Goal: Information Seeking & Learning: Learn about a topic

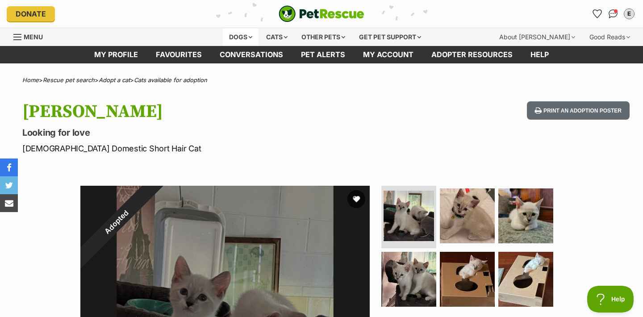
click at [232, 38] on div "Dogs" at bounding box center [241, 37] width 36 height 18
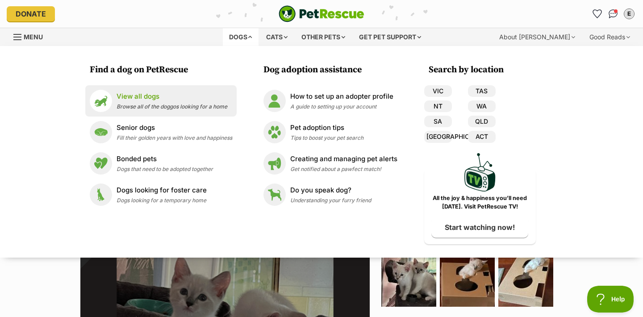
click at [171, 106] on span "Browse all of the doggos looking for a home" at bounding box center [171, 106] width 111 height 7
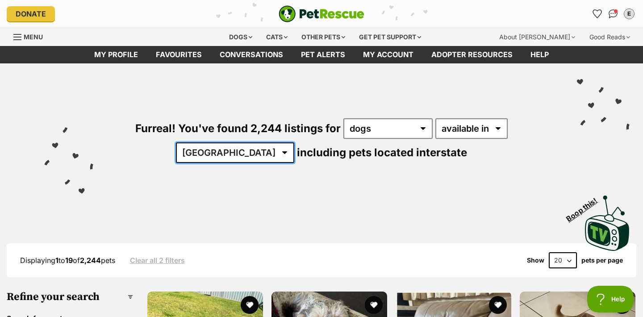
click at [294, 142] on select "Australia ACT NSW NT QLD SA TAS VIC WA" at bounding box center [235, 152] width 118 height 21
select select "QLD"
click at [294, 142] on select "Australia ACT NSW NT QLD SA TAS VIC WA" at bounding box center [235, 152] width 118 height 21
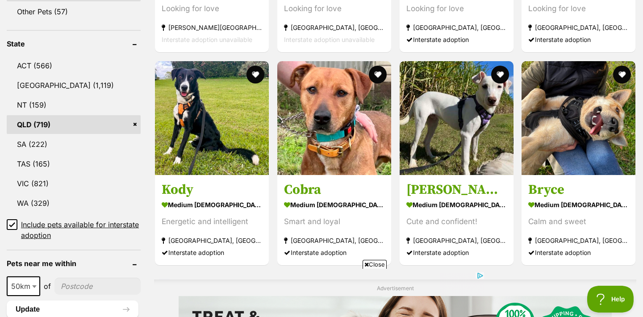
click at [11, 222] on icon at bounding box center [12, 224] width 6 height 6
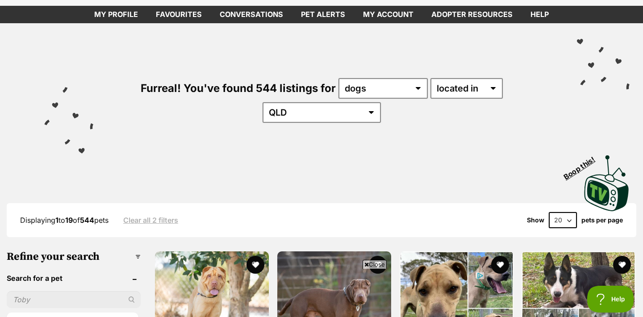
scroll to position [148, 0]
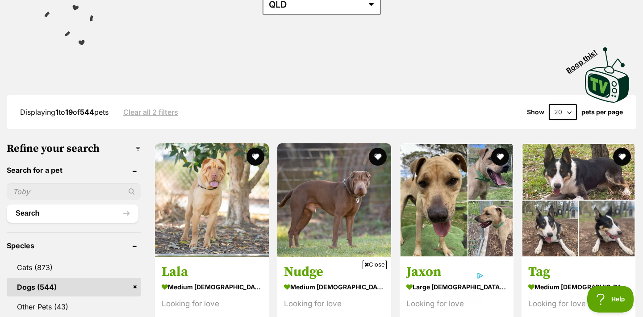
click at [557, 96] on div "Displaying 1 to 19 of 544 pets Clear all 2 filters Show 20 40 60 pets per page" at bounding box center [321, 112] width 629 height 34
click at [557, 104] on select "20 40 60" at bounding box center [563, 112] width 28 height 16
select select "60"
click at [549, 104] on select "20 40 60" at bounding box center [563, 112] width 28 height 16
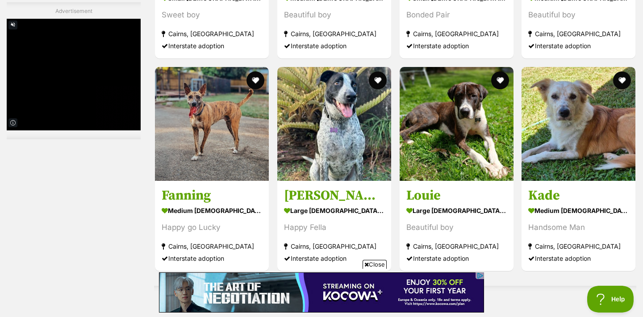
scroll to position [2858, 0]
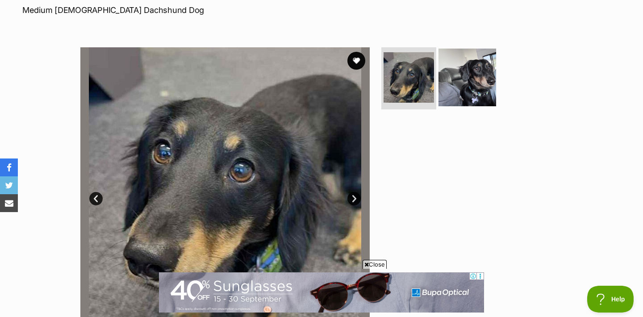
click at [464, 88] on img at bounding box center [467, 77] width 58 height 58
